Goal: Navigation & Orientation: Find specific page/section

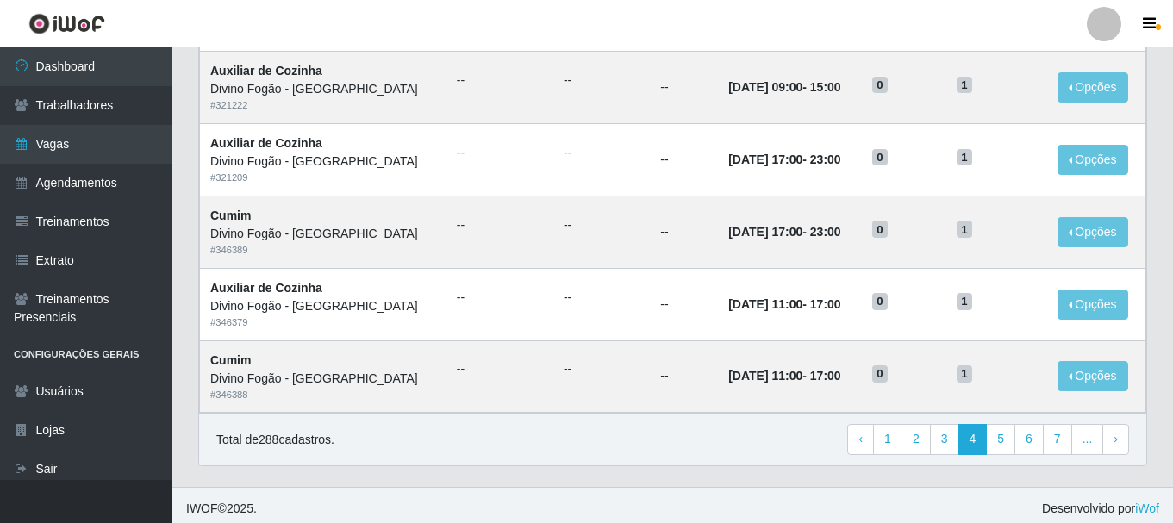
scroll to position [937, 0]
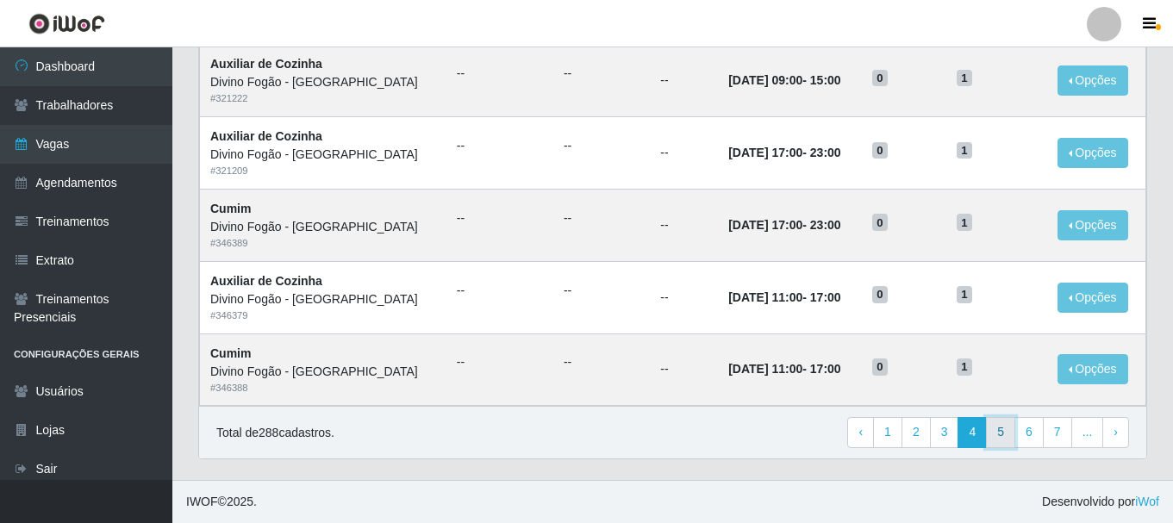
click at [994, 431] on link "5" at bounding box center [1000, 432] width 29 height 31
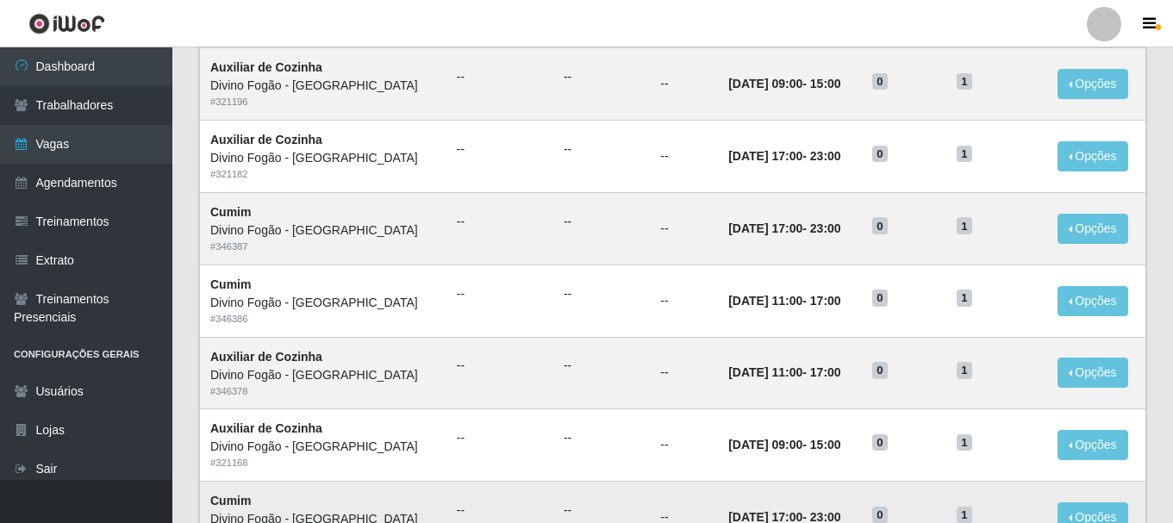
scroll to position [172, 0]
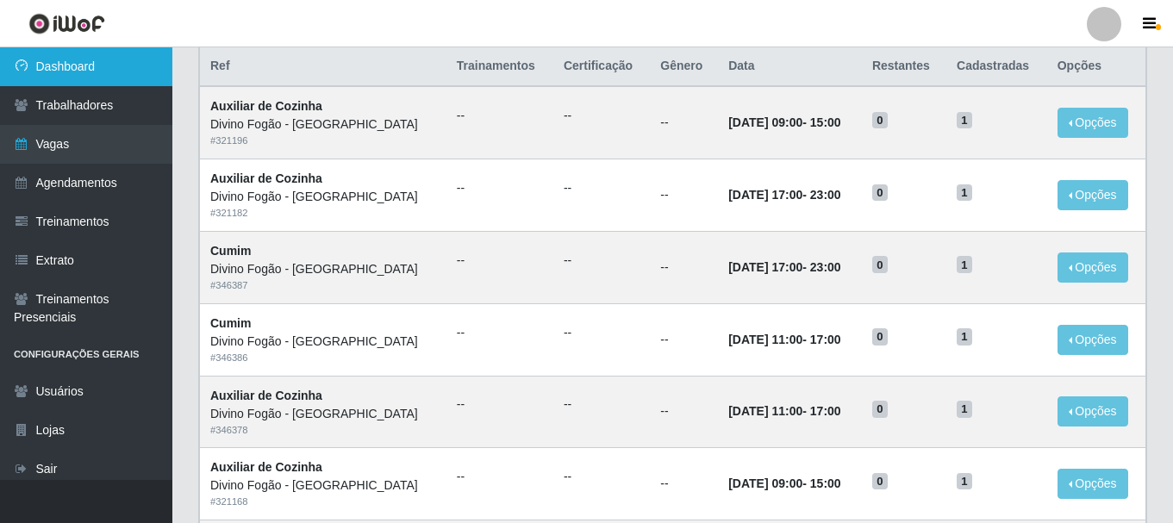
click at [90, 69] on link "Dashboard" at bounding box center [86, 66] width 172 height 39
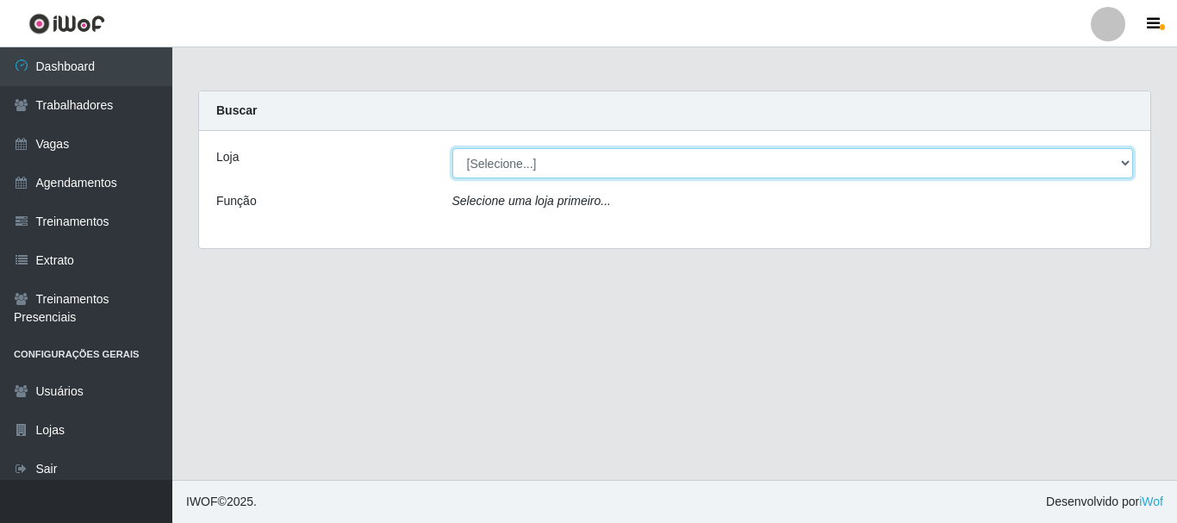
click at [768, 157] on select "[Selecione...] Divino Fogão - [GEOGRAPHIC_DATA]" at bounding box center [792, 163] width 681 height 30
select select "499"
click at [452, 148] on select "[Selecione...] Divino Fogão - [GEOGRAPHIC_DATA]" at bounding box center [792, 163] width 681 height 30
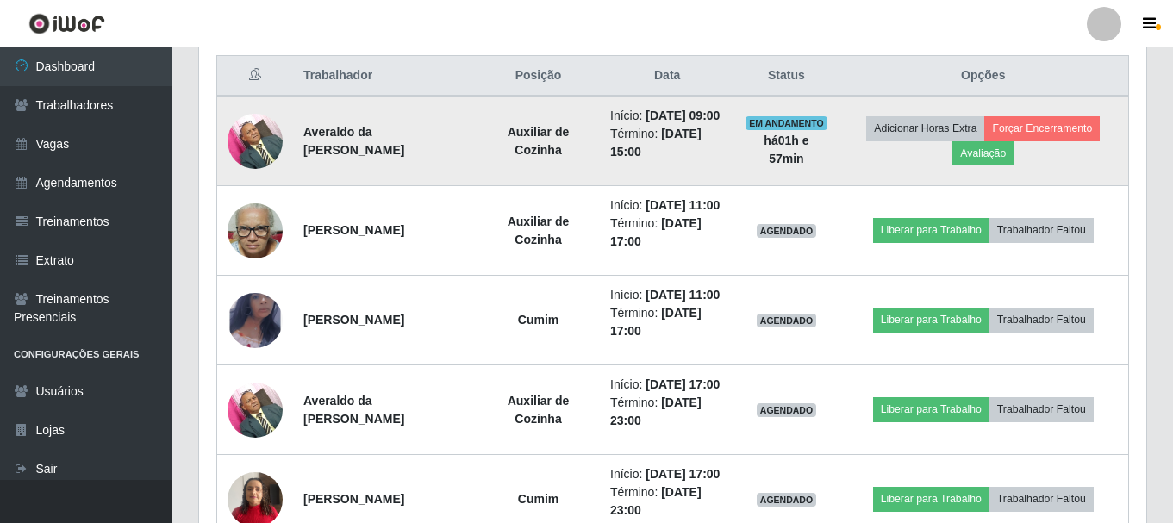
scroll to position [689, 0]
